Goal: Task Accomplishment & Management: Manage account settings

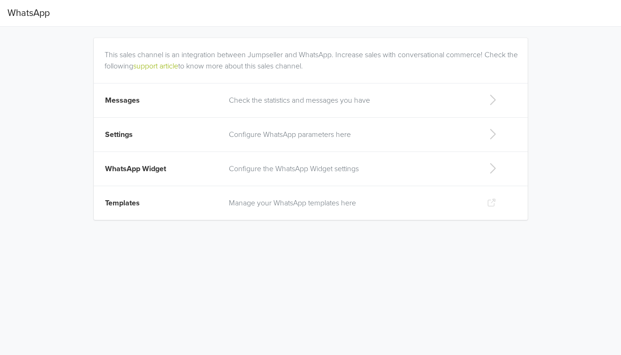
click at [353, 177] on td "Configure the WhatsApp Widget settings" at bounding box center [350, 169] width 254 height 34
select select "rb"
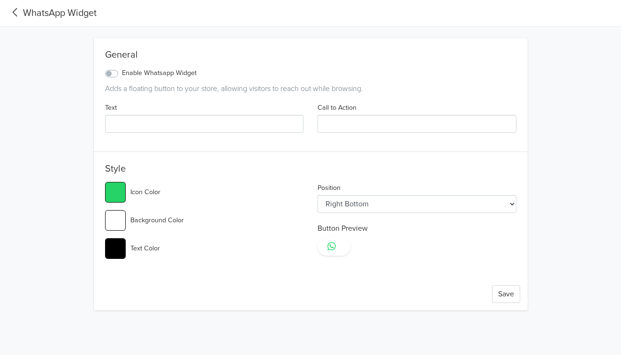
type input "#25d366"
type input "holqaaaaaaaa"
type input "hola"
type input "#25d366"
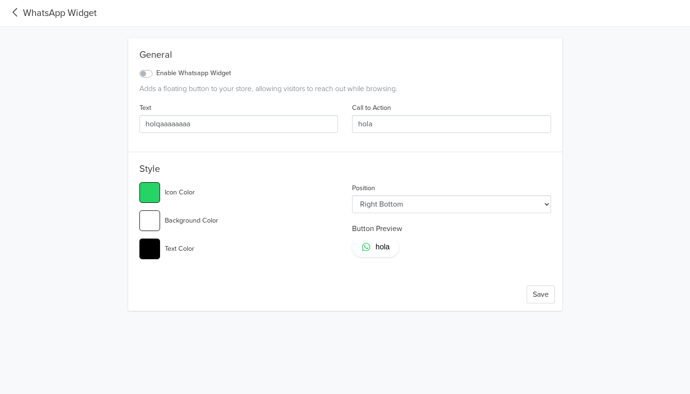
click at [22, 11] on icon at bounding box center [15, 12] width 15 height 13
